Goal: Task Accomplishment & Management: Manage account settings

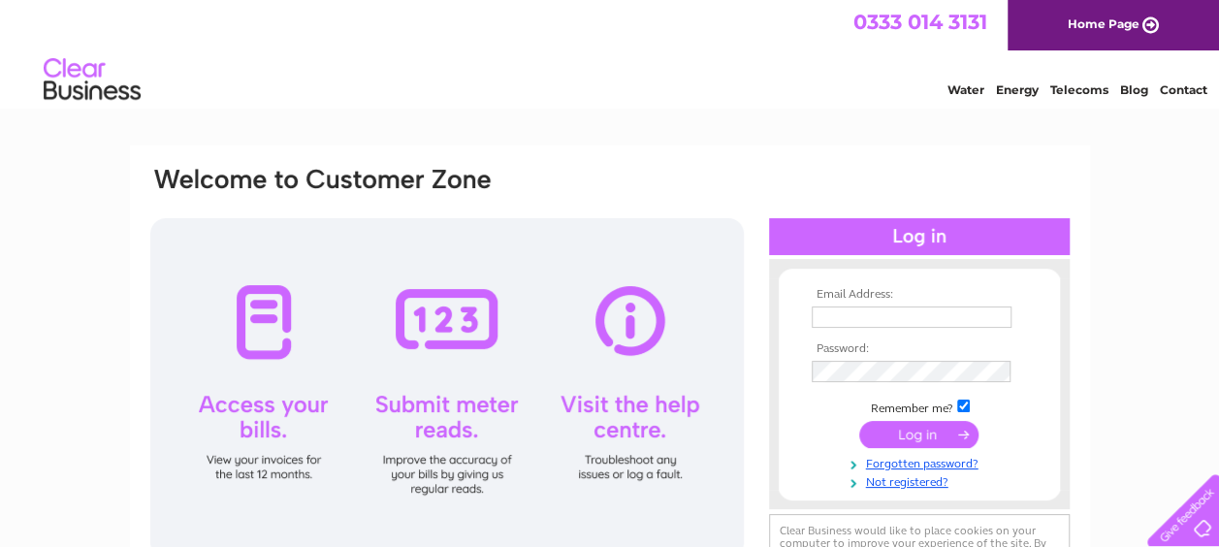
type input "[EMAIL_ADDRESS][DOMAIN_NAME]"
click at [914, 438] on input "submit" at bounding box center [919, 434] width 119 height 27
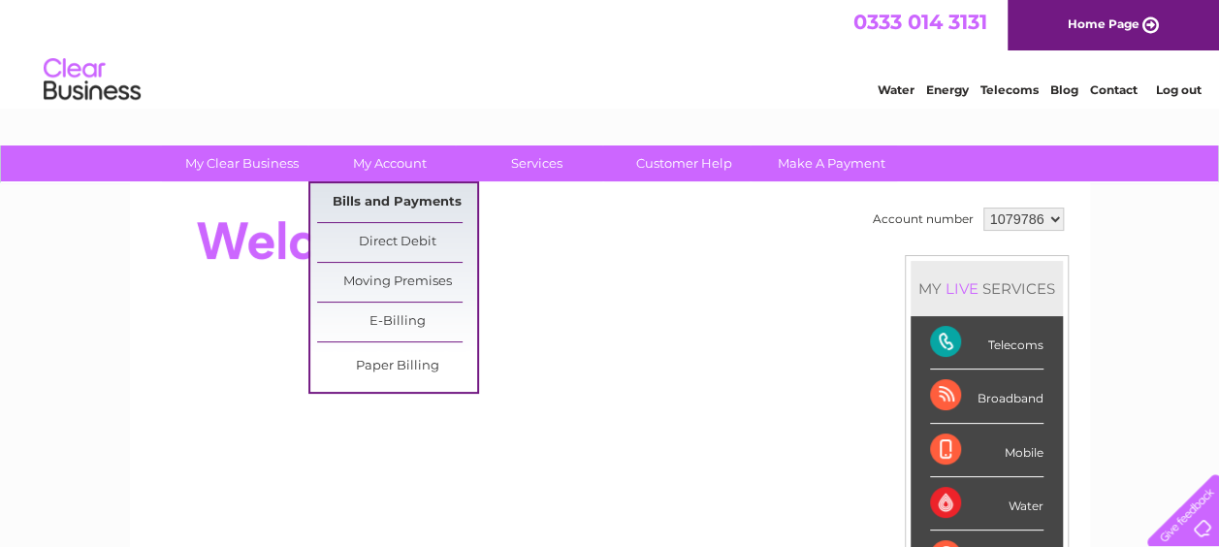
click at [392, 196] on link "Bills and Payments" at bounding box center [397, 202] width 160 height 39
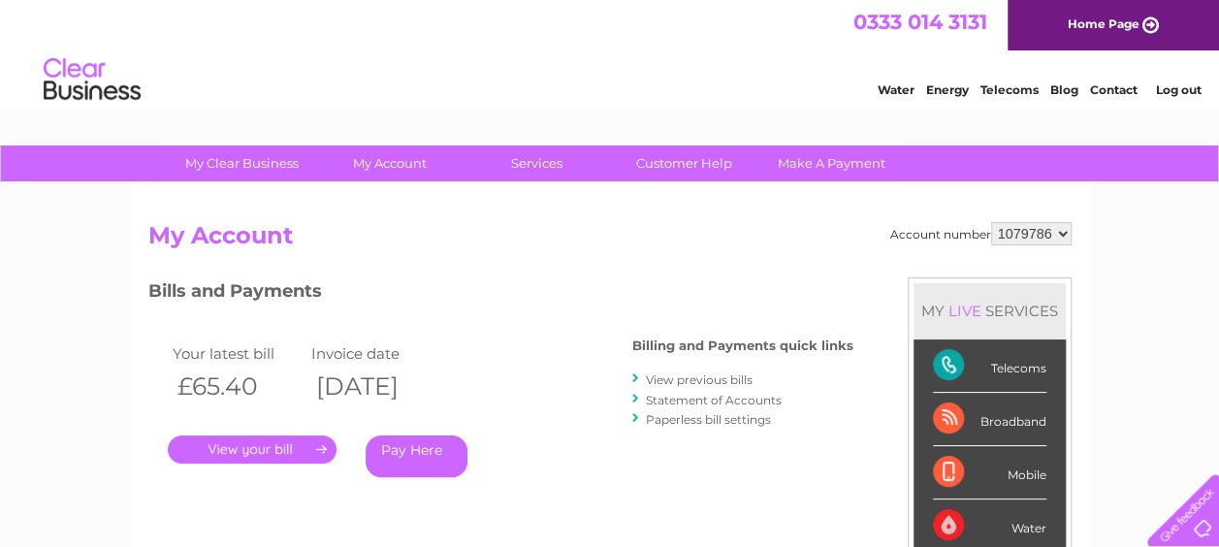
click at [290, 440] on link "." at bounding box center [252, 450] width 169 height 28
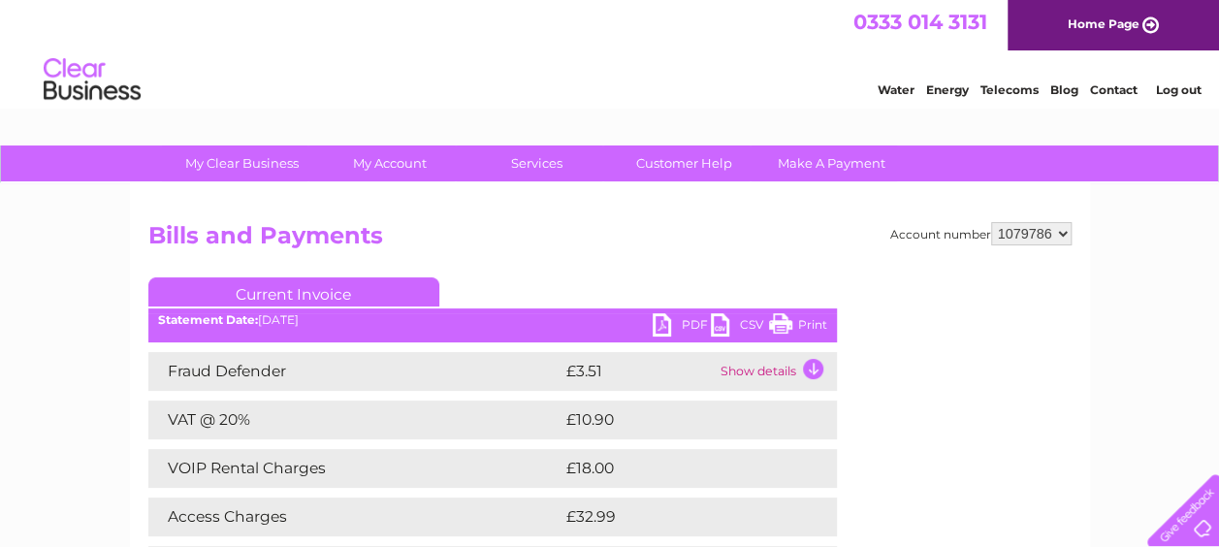
click at [803, 317] on link "Print" at bounding box center [798, 327] width 58 height 28
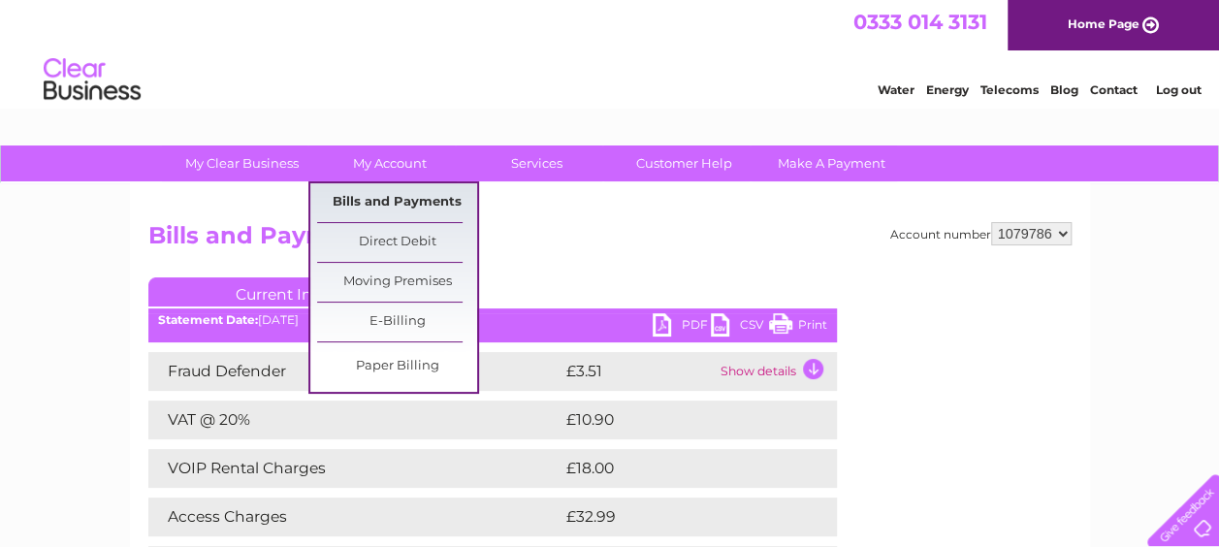
click at [379, 198] on link "Bills and Payments" at bounding box center [397, 202] width 160 height 39
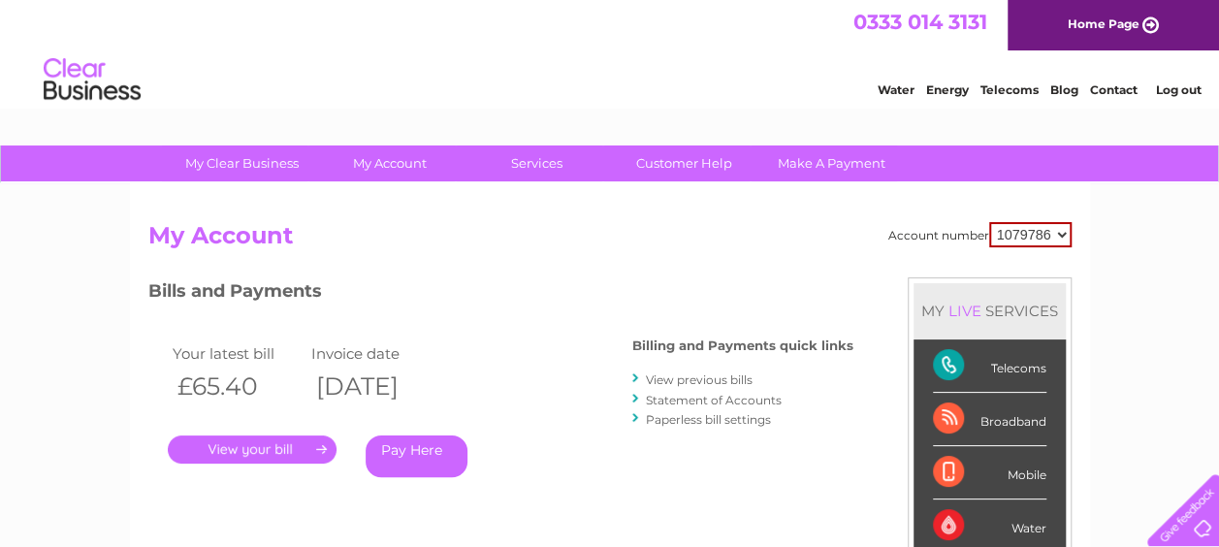
click at [712, 377] on link "View previous bills" at bounding box center [699, 380] width 107 height 15
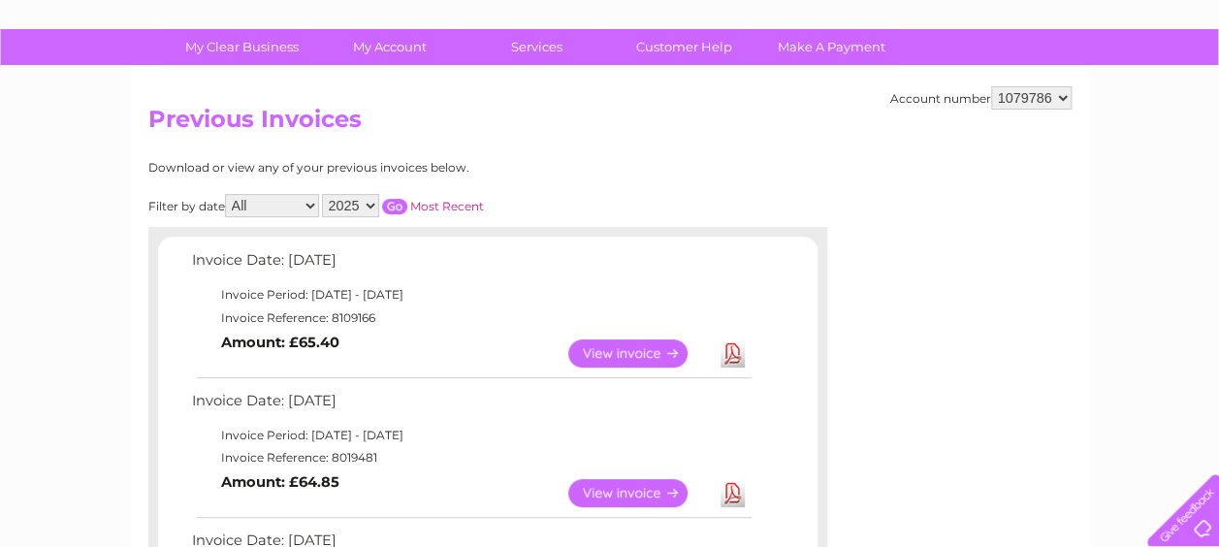
scroll to position [155, 0]
